Goal: Check status: Check status

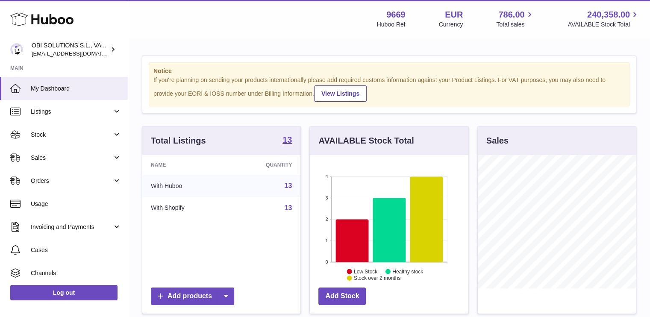
scroll to position [427160, 427135]
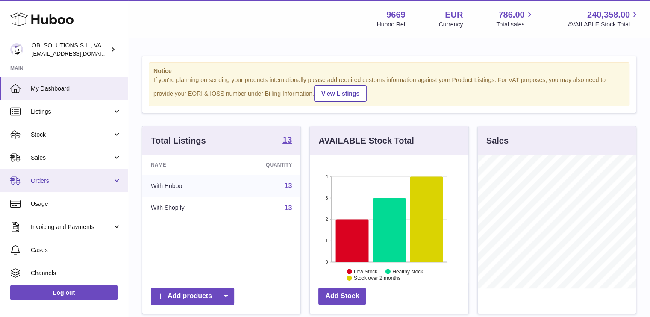
click at [78, 178] on span "Orders" at bounding box center [72, 181] width 82 height 8
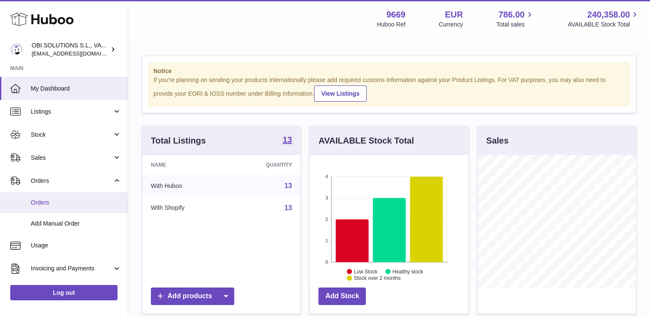
click at [76, 196] on link "Orders" at bounding box center [64, 202] width 128 height 21
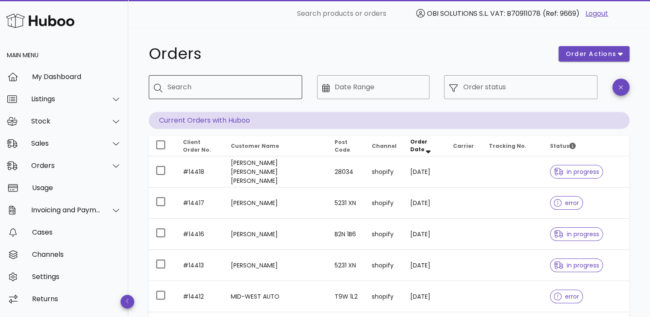
click at [209, 85] on input "Search" at bounding box center [231, 87] width 128 height 14
paste input "*****"
type input "*****"
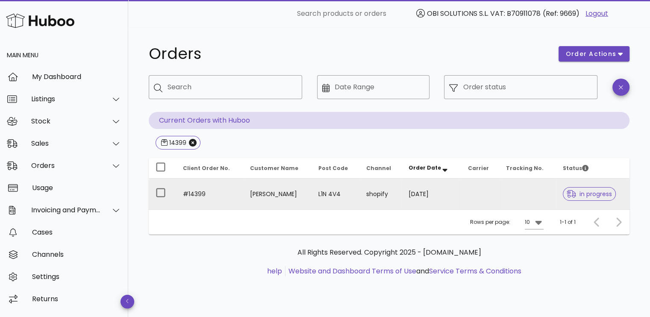
click at [473, 186] on td at bounding box center [480, 194] width 38 height 31
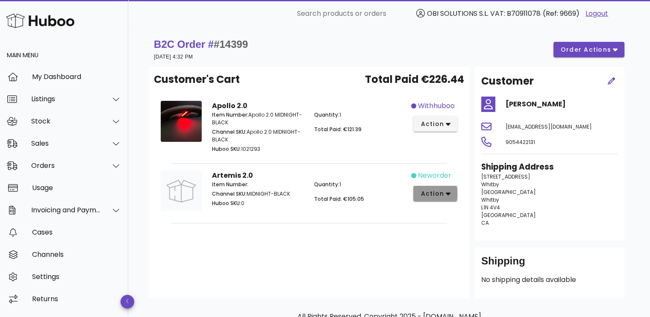
click at [441, 194] on span "action" at bounding box center [432, 193] width 24 height 9
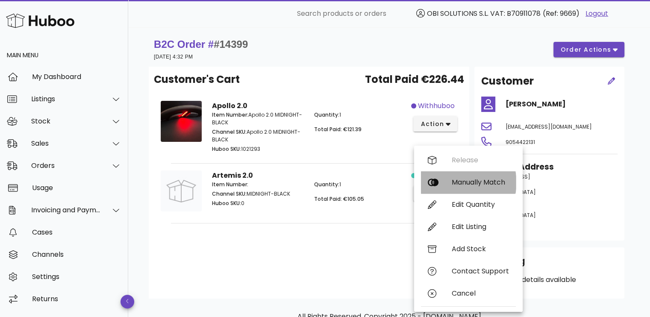
click at [459, 182] on div "Manually Match" at bounding box center [480, 182] width 57 height 8
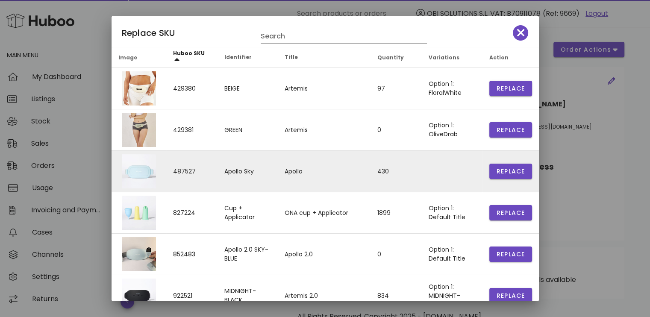
scroll to position [128, 0]
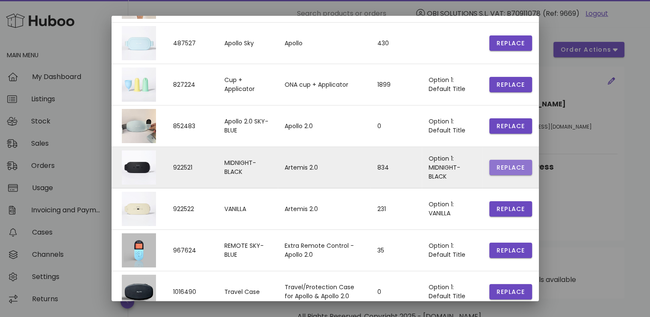
click at [502, 167] on span "Replace" at bounding box center [510, 167] width 29 height 9
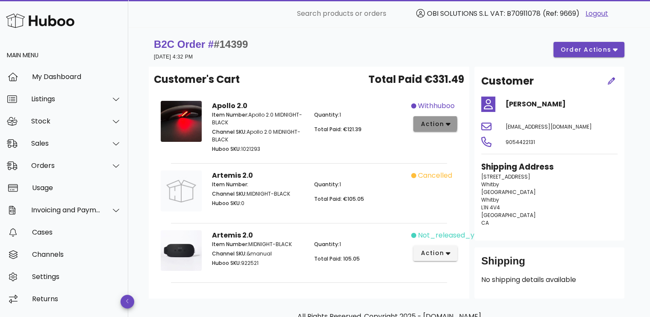
click at [431, 122] on span "action" at bounding box center [432, 124] width 24 height 9
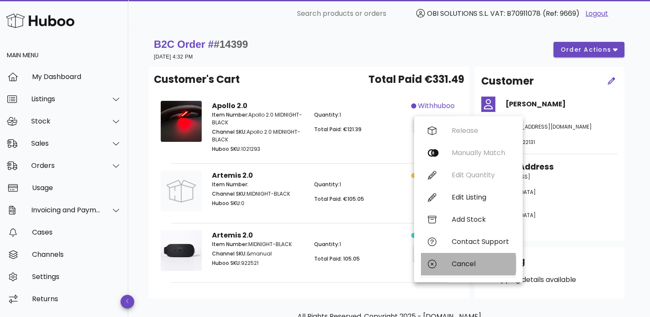
click at [450, 266] on div "Cancel" at bounding box center [468, 264] width 95 height 22
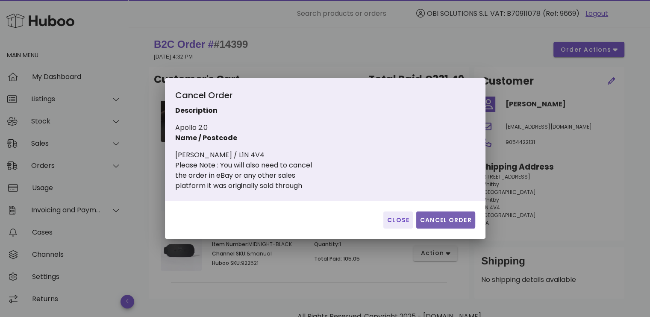
click at [444, 216] on span "Cancel Order" at bounding box center [446, 220] width 52 height 9
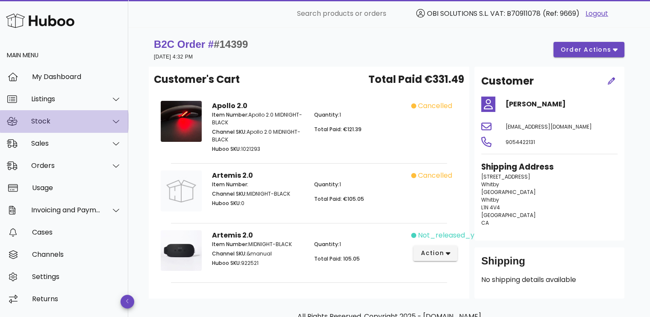
click at [55, 126] on div "Stock" at bounding box center [64, 121] width 128 height 22
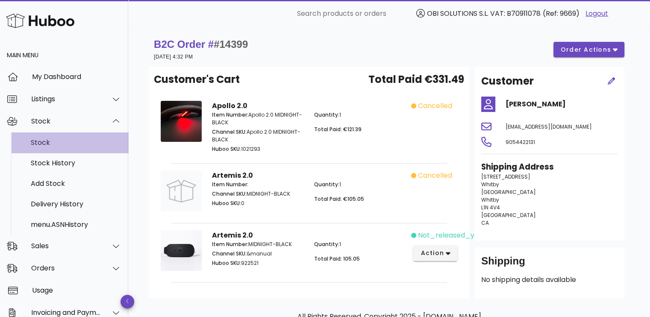
click at [58, 140] on div "Stock" at bounding box center [76, 142] width 91 height 8
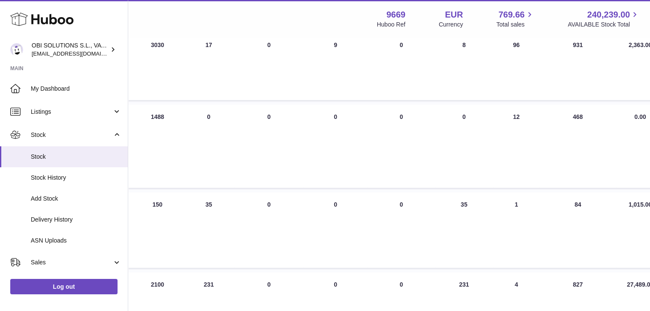
scroll to position [385, 236]
drag, startPoint x: 459, startPoint y: 97, endPoint x: 442, endPoint y: 95, distance: 17.2
click at [442, 95] on td "AVAILABLE Total 8" at bounding box center [465, 66] width 58 height 68
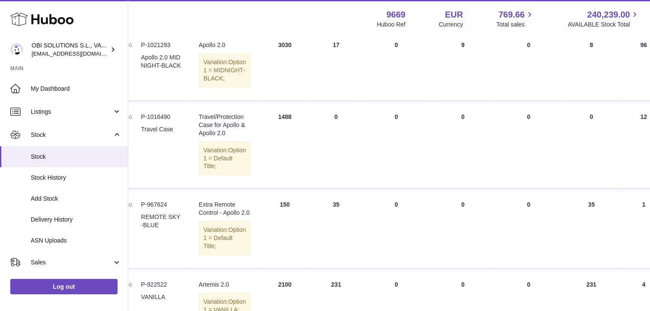
scroll to position [385, 0]
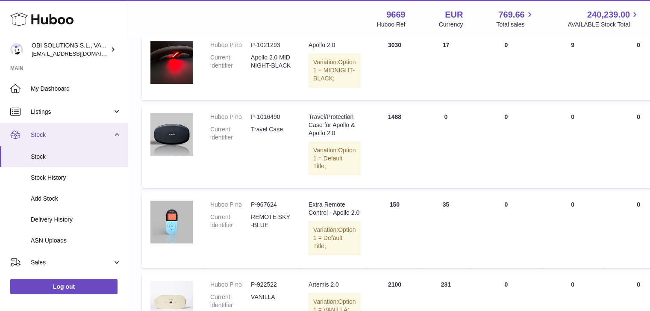
click at [65, 134] on span "Stock" at bounding box center [72, 135] width 82 height 8
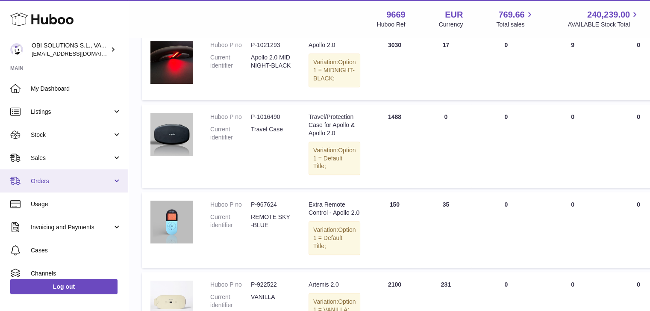
click at [59, 179] on span "Orders" at bounding box center [72, 181] width 82 height 8
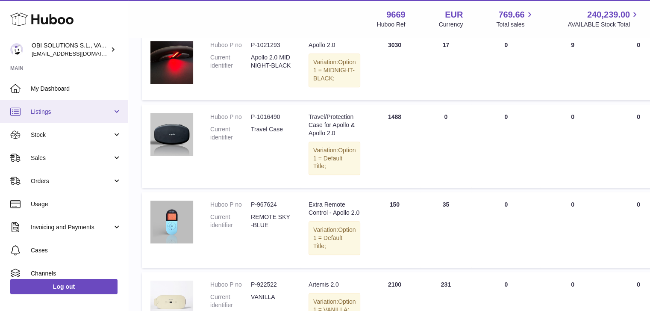
click at [62, 117] on link "Listings" at bounding box center [64, 111] width 128 height 23
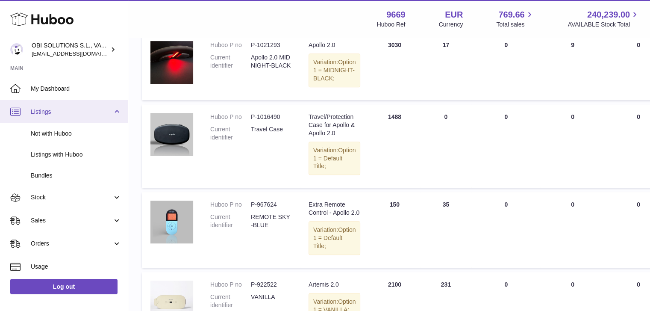
click at [62, 112] on span "Listings" at bounding box center [72, 112] width 82 height 8
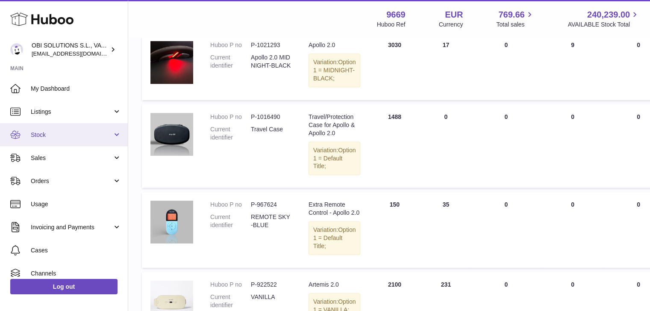
click at [59, 133] on span "Stock" at bounding box center [72, 135] width 82 height 8
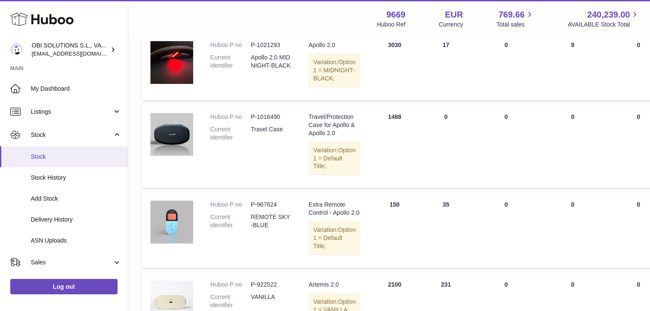
click at [60, 155] on span "Stock" at bounding box center [76, 157] width 91 height 8
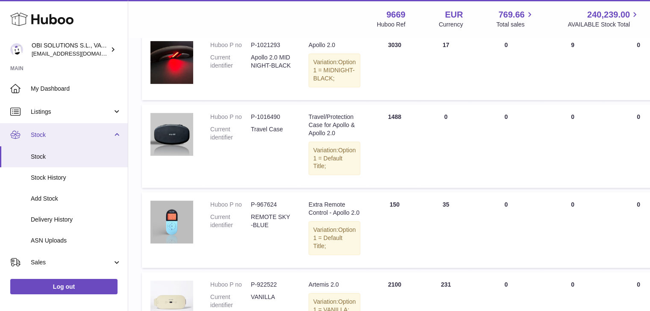
click at [60, 141] on link "Stock" at bounding box center [64, 134] width 128 height 23
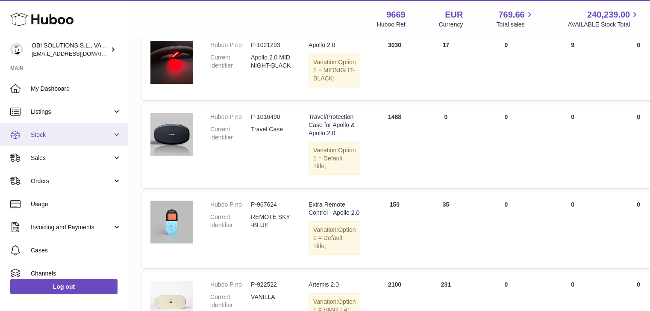
click at [59, 131] on span "Stock" at bounding box center [72, 135] width 82 height 8
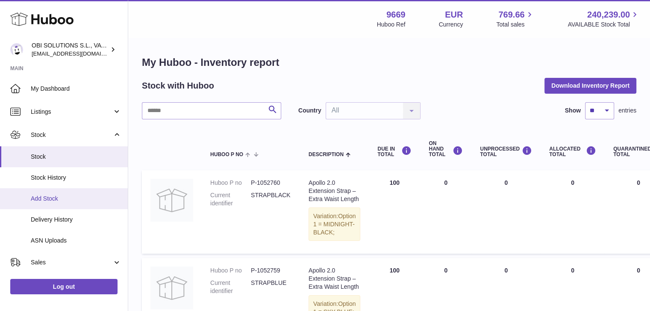
click at [56, 200] on span "Add Stock" at bounding box center [76, 198] width 91 height 8
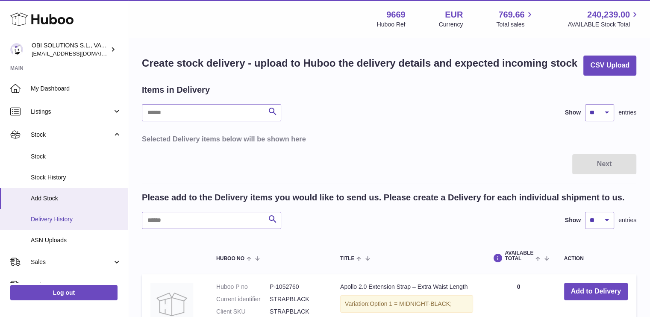
click at [55, 222] on span "Delivery History" at bounding box center [76, 219] width 91 height 8
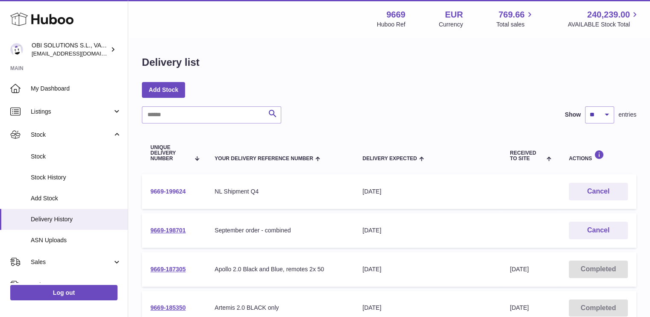
click at [172, 191] on link "9669-199624" at bounding box center [167, 191] width 35 height 7
click at [162, 229] on link "9669-198701" at bounding box center [167, 230] width 35 height 7
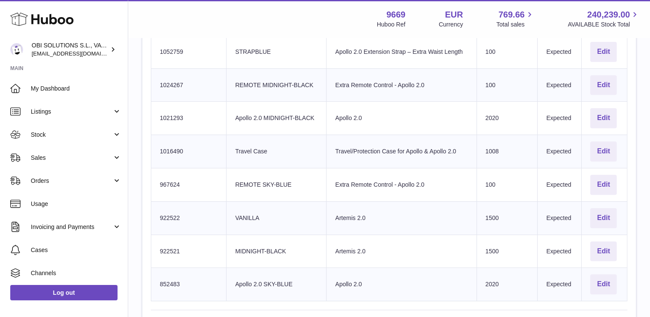
scroll to position [535, 0]
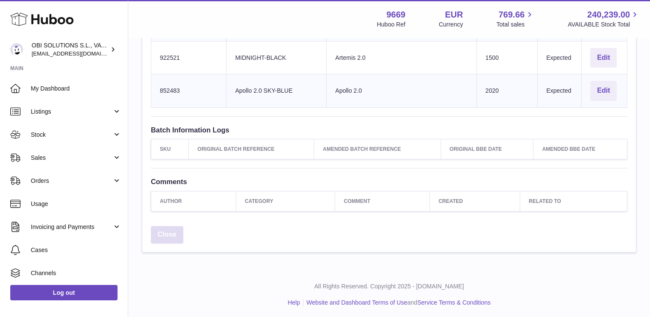
click at [165, 229] on link "Close" at bounding box center [167, 235] width 32 height 18
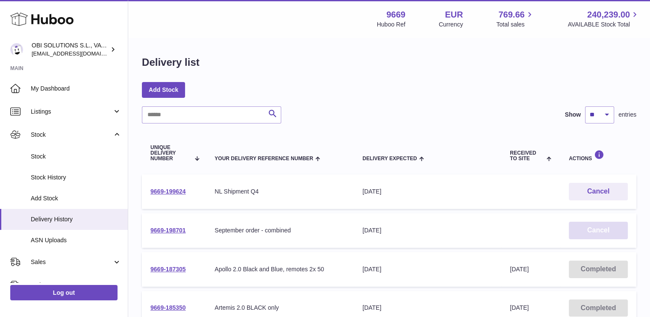
click at [595, 229] on button "Cancel" at bounding box center [598, 231] width 59 height 18
click at [284, 67] on div "Delivery list" at bounding box center [389, 65] width 494 height 18
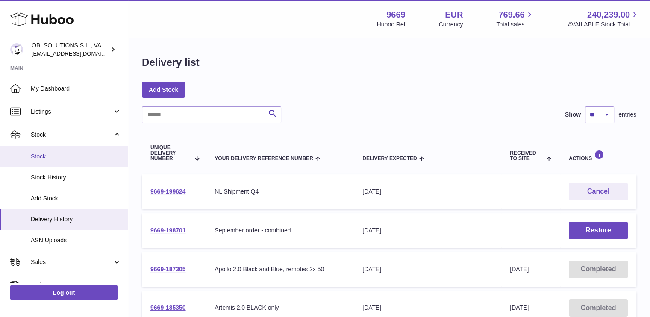
click at [49, 155] on span "Stock" at bounding box center [76, 157] width 91 height 8
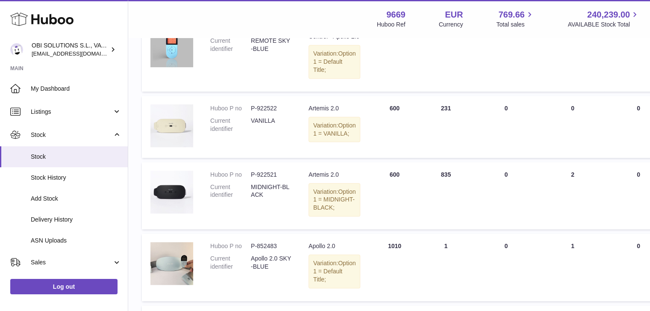
scroll to position [542, 0]
